Goal: Use online tool/utility: Utilize a website feature to perform a specific function

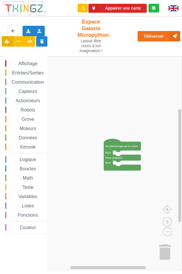
click at [85, 91] on rect "Espace de travail de Blocky" at bounding box center [93, 162] width 178 height 213
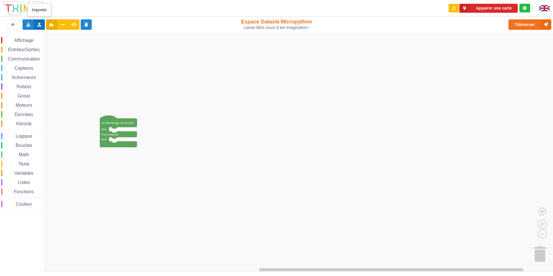
click at [44, 24] on div "Importer un assemblage de blocs Importer du code Python" at bounding box center [39, 24] width 11 height 10
click at [51, 38] on div "Importer un assemblage de blocs" at bounding box center [75, 35] width 77 height 10
click at [31, 25] on div "Exporter l'assemblage de blocs Exporter l'assemblage de blocs au format Python" at bounding box center [28, 24] width 11 height 10
click at [34, 35] on div "Exporter l'assemblage de blocs" at bounding box center [75, 35] width 105 height 10
click at [32, 39] on span "Affichage" at bounding box center [23, 40] width 21 height 5
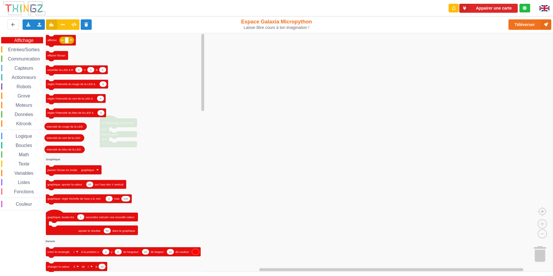
click at [29, 54] on div "Affichage Entrées/Sorties Communication Capteurs Actionneurs Robots Grove Moteu…" at bounding box center [21, 123] width 43 height 173
click at [30, 51] on span "Entrées/Sorties" at bounding box center [23, 49] width 33 height 5
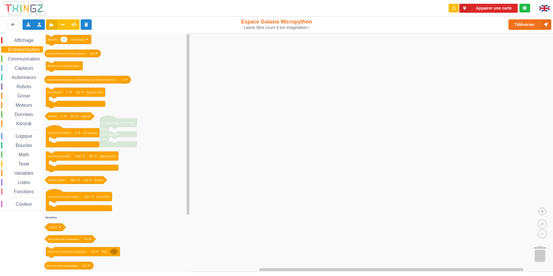
click at [28, 56] on span "Communication" at bounding box center [24, 58] width 34 height 5
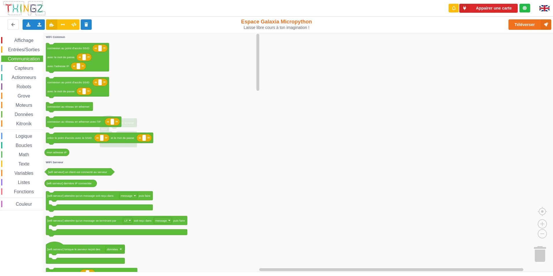
click at [23, 67] on span "Capteurs" at bounding box center [24, 68] width 21 height 5
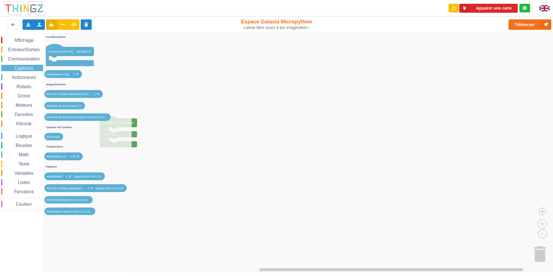
click at [29, 58] on span "Communication" at bounding box center [24, 58] width 34 height 5
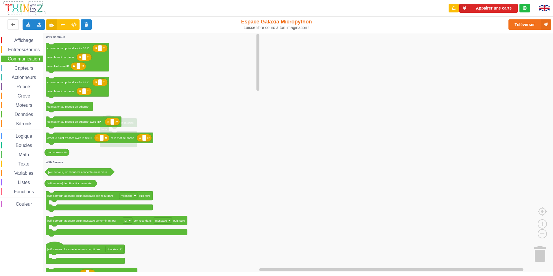
click at [182, 95] on icon "Espace de travail de Blocky" at bounding box center [151, 152] width 217 height 239
click at [182, 138] on rect "Espace de travail de Blocky" at bounding box center [278, 152] width 557 height 239
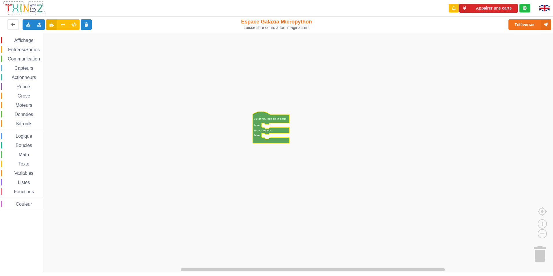
click at [30, 155] on span "Math" at bounding box center [24, 154] width 12 height 5
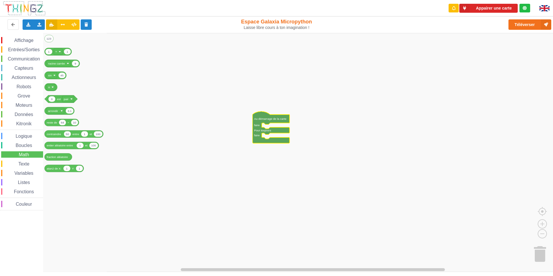
click at [25, 161] on span "Texte" at bounding box center [23, 163] width 13 height 5
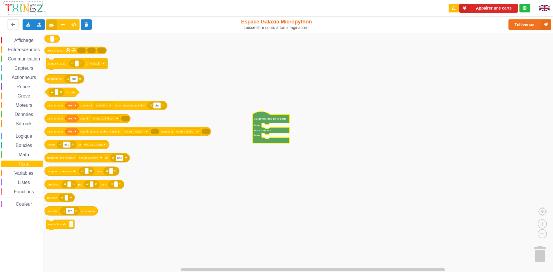
click at [32, 139] on div "Logique" at bounding box center [22, 136] width 42 height 6
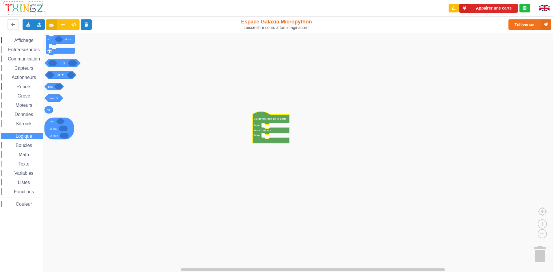
click at [27, 144] on span "Boucles" at bounding box center [24, 145] width 18 height 5
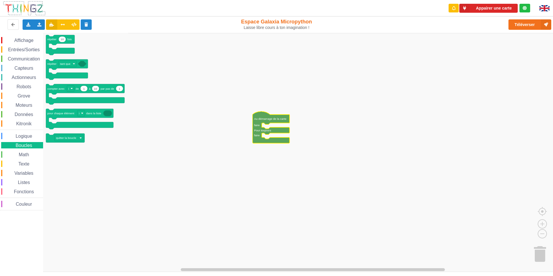
click at [26, 58] on span "Communication" at bounding box center [24, 58] width 34 height 5
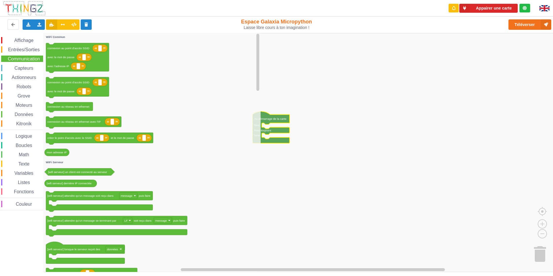
click at [19, 81] on div "Affichage Entrées/Sorties Communication Capteurs Actionneurs Robots Grove Moteu…" at bounding box center [21, 123] width 43 height 173
click at [18, 116] on span "Données" at bounding box center [24, 114] width 20 height 5
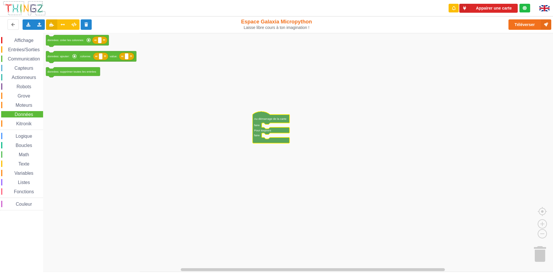
click at [19, 38] on div "Affichage" at bounding box center [22, 40] width 42 height 6
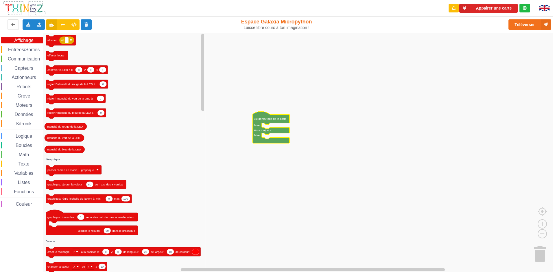
click at [18, 52] on div "Entrées/Sorties" at bounding box center [22, 49] width 42 height 6
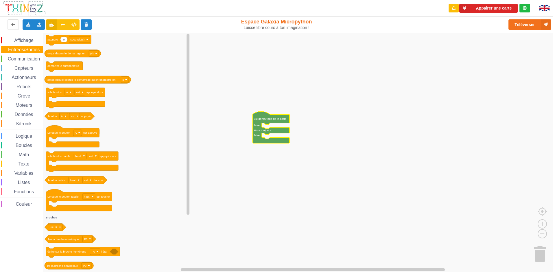
click at [15, 58] on span "Communication" at bounding box center [24, 58] width 34 height 5
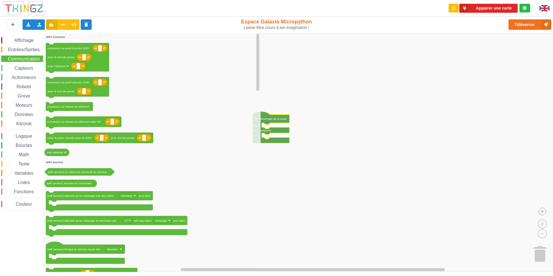
click at [15, 65] on div "Capteurs" at bounding box center [22, 68] width 42 height 6
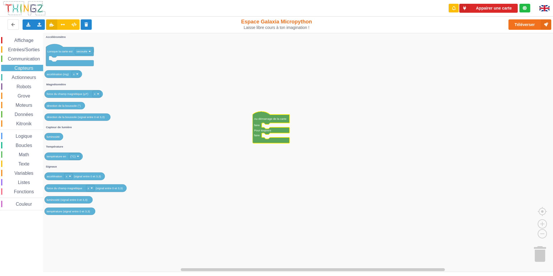
click at [14, 75] on div "Actionneurs" at bounding box center [22, 77] width 42 height 6
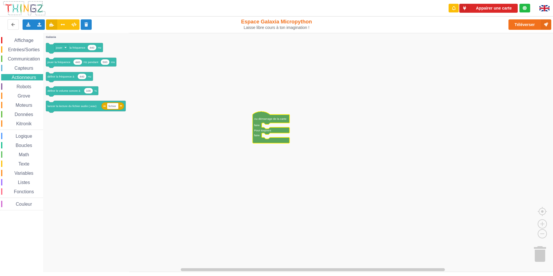
click at [13, 87] on span "Espace de travail de Blocky" at bounding box center [13, 86] width 5 height 5
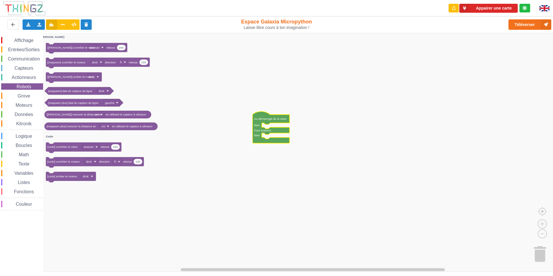
click at [19, 94] on span "Grove" at bounding box center [24, 95] width 14 height 5
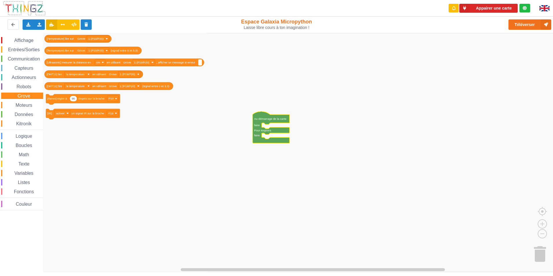
click at [25, 85] on span "Robots" at bounding box center [24, 86] width 16 height 5
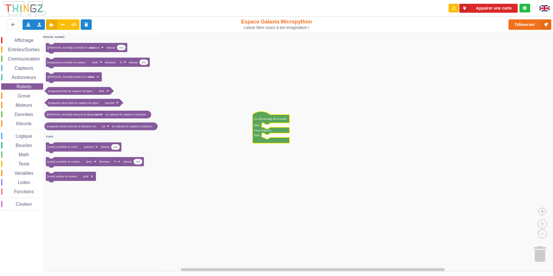
click at [33, 91] on div "Affichage Entrées/Sorties Communication Capteurs Actionneurs Robots Grove Moteu…" at bounding box center [21, 123] width 43 height 173
click at [32, 95] on div "Grove" at bounding box center [22, 96] width 42 height 6
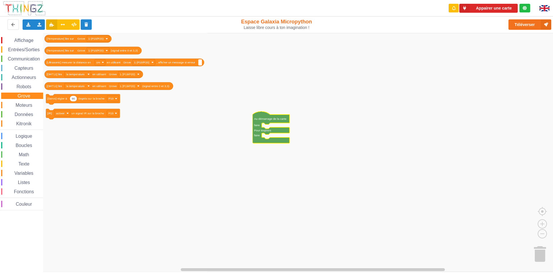
click at [28, 104] on span "Moteurs" at bounding box center [24, 105] width 19 height 5
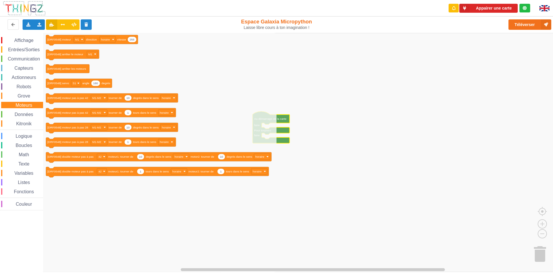
click at [23, 112] on div "Données" at bounding box center [22, 114] width 42 height 6
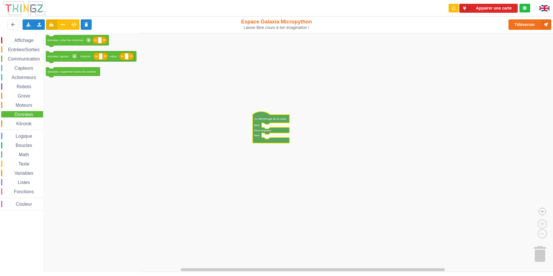
click at [19, 123] on span "Kitronik" at bounding box center [23, 123] width 17 height 5
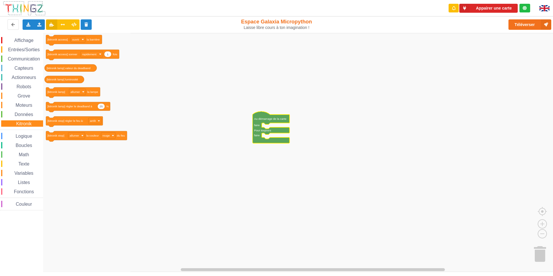
click at [9, 135] on div "Logique" at bounding box center [22, 136] width 42 height 6
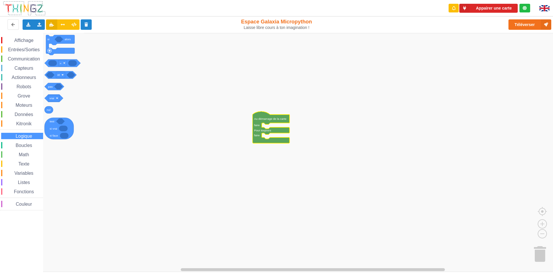
click at [20, 152] on div "Math" at bounding box center [22, 154] width 42 height 6
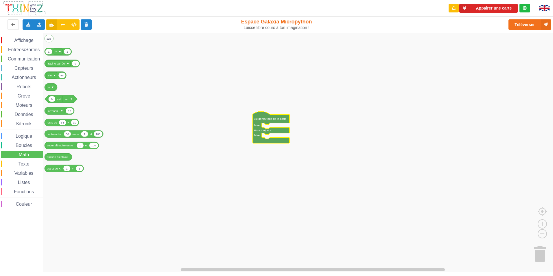
click at [15, 161] on div "Texte" at bounding box center [22, 164] width 42 height 6
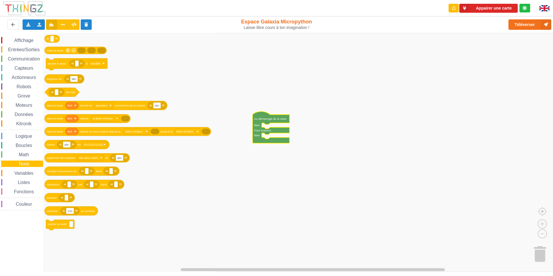
click at [13, 171] on span "Espace de travail de Blocky" at bounding box center [11, 173] width 5 height 5
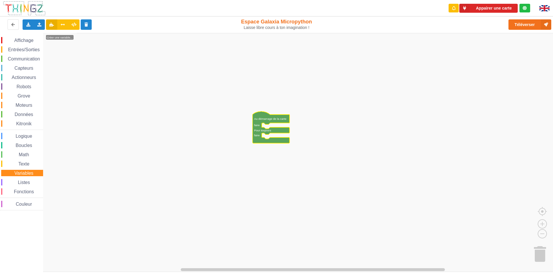
drag, startPoint x: 13, startPoint y: 180, endPoint x: 14, endPoint y: 185, distance: 5.0
click at [13, 181] on div "Listes" at bounding box center [22, 182] width 42 height 6
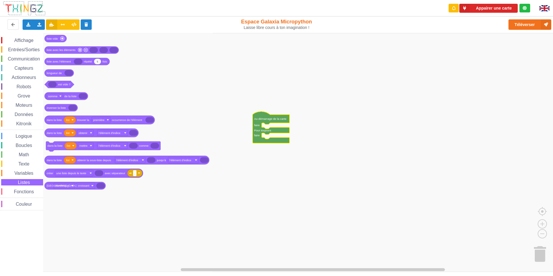
drag, startPoint x: 17, startPoint y: 195, endPoint x: 25, endPoint y: 210, distance: 17.2
click at [19, 200] on div "Affichage Entrées/Sorties Communication Capteurs Actionneurs Robots Grove Moteu…" at bounding box center [21, 123] width 43 height 173
drag, startPoint x: 25, startPoint y: 210, endPoint x: 32, endPoint y: 153, distance: 56.8
click at [25, 210] on div "Espace de travail de Blocky" at bounding box center [21, 210] width 43 height 0
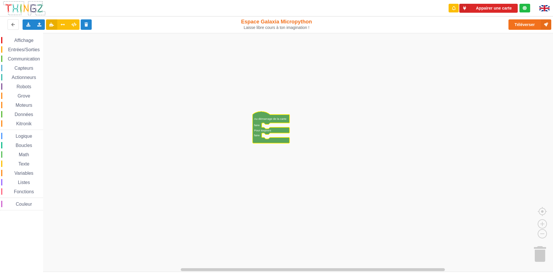
click at [21, 58] on span "Communication" at bounding box center [24, 58] width 34 height 5
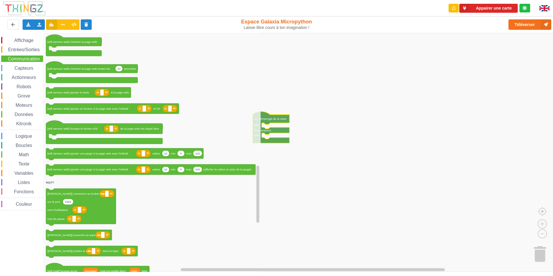
click at [21, 39] on span "Affichage" at bounding box center [23, 40] width 21 height 5
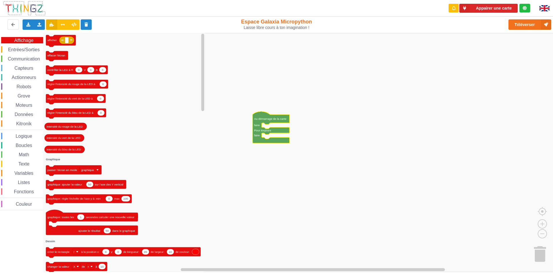
click at [28, 145] on span "Boucles" at bounding box center [24, 145] width 18 height 5
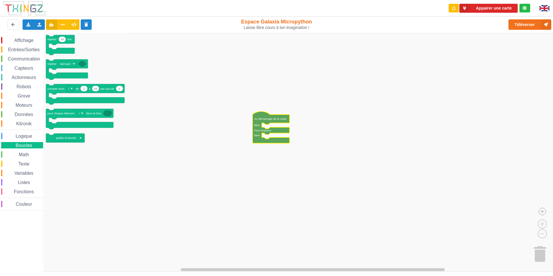
click at [26, 153] on span "Math" at bounding box center [24, 154] width 12 height 5
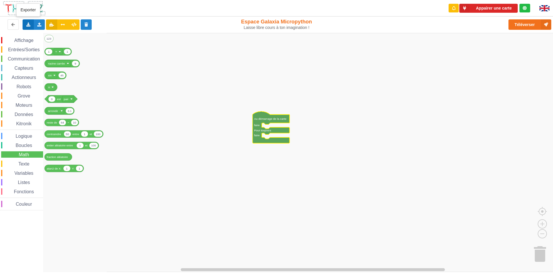
click at [23, 29] on div "Exporter l'assemblage de blocs Exporter l'assemblage de blocs au format Python" at bounding box center [28, 24] width 11 height 10
click at [52, 36] on span "Exporter l'assemblage de blocs" at bounding box center [64, 35] width 56 height 5
click at [51, 38] on icon "Espace de travail de Blocky" at bounding box center [49, 38] width 9 height 7
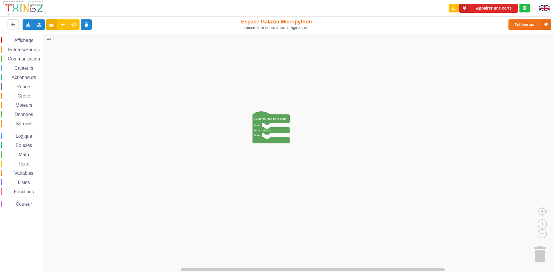
click at [51, 41] on icon "Espace de travail de Blocky" at bounding box center [49, 38] width 9 height 7
click at [51, 41] on input "123" at bounding box center [49, 38] width 9 height 7
click at [8, 58] on span "Communication" at bounding box center [24, 58] width 34 height 5
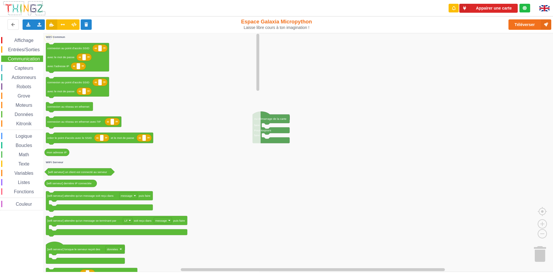
click at [145, 74] on icon "Espace de travail de Blocky" at bounding box center [151, 152] width 217 height 239
click at [182, 93] on icon "Espace de travail de Blocky" at bounding box center [151, 152] width 217 height 239
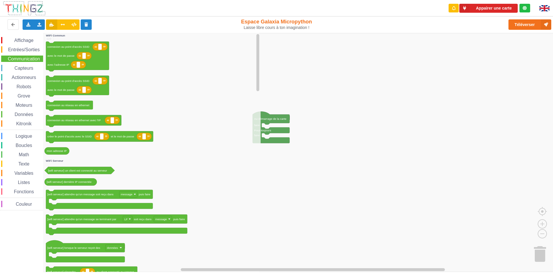
click at [182, 93] on rect "Espace de travail de Blocky" at bounding box center [278, 152] width 557 height 239
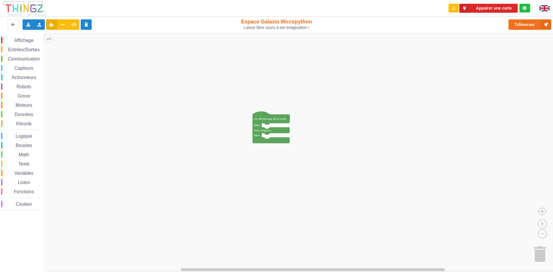
click at [25, 156] on span "Math" at bounding box center [24, 154] width 12 height 5
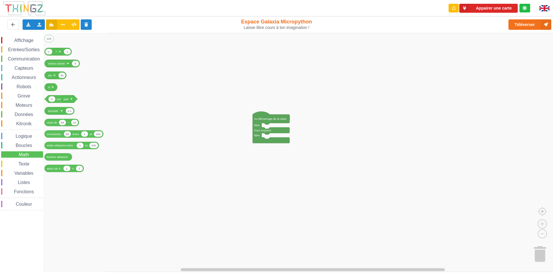
click at [182, 248] on rect "Espace de travail de Blocky" at bounding box center [278, 152] width 557 height 239
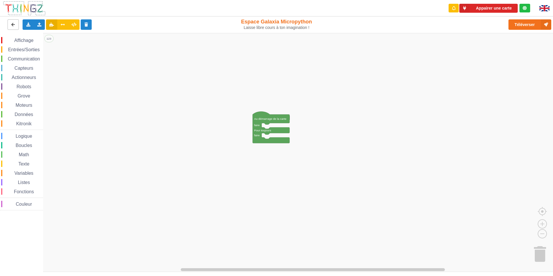
click at [14, 27] on button at bounding box center [13, 24] width 11 height 10
